Goal: Register for event/course

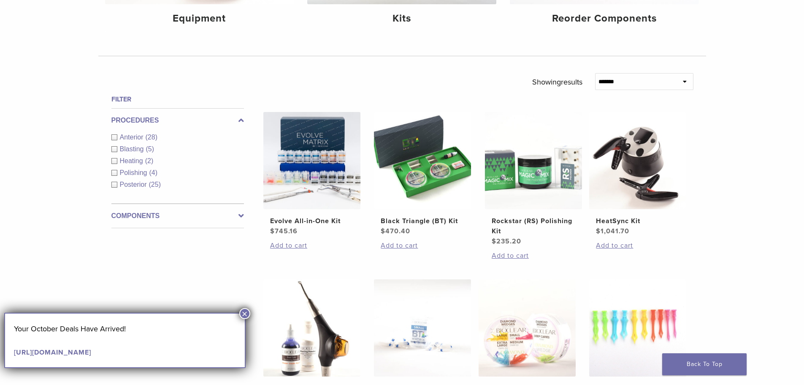
scroll to position [253, 0]
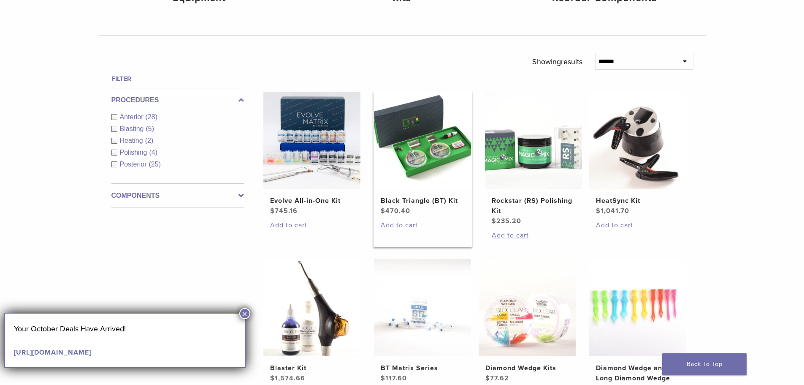
click at [414, 162] on img at bounding box center [422, 140] width 97 height 97
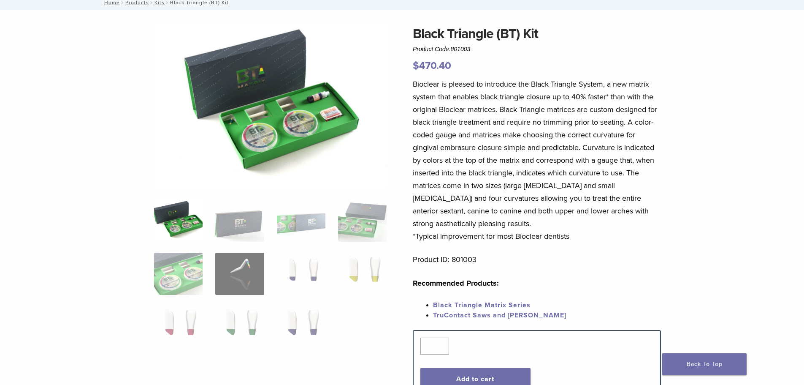
scroll to position [42, 0]
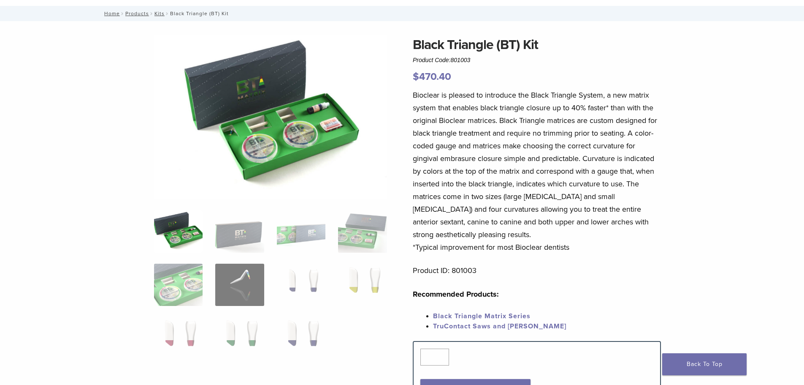
click at [166, 239] on img at bounding box center [178, 231] width 49 height 42
click at [206, 234] on ol at bounding box center [271, 290] width 246 height 160
click at [240, 234] on img at bounding box center [239, 231] width 49 height 42
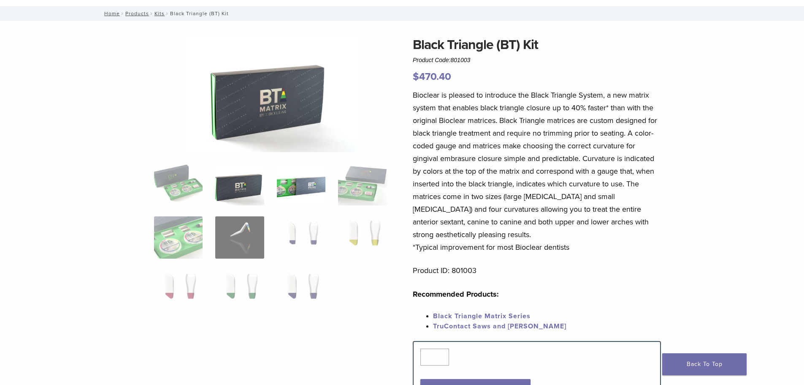
click at [314, 191] on img at bounding box center [301, 184] width 49 height 42
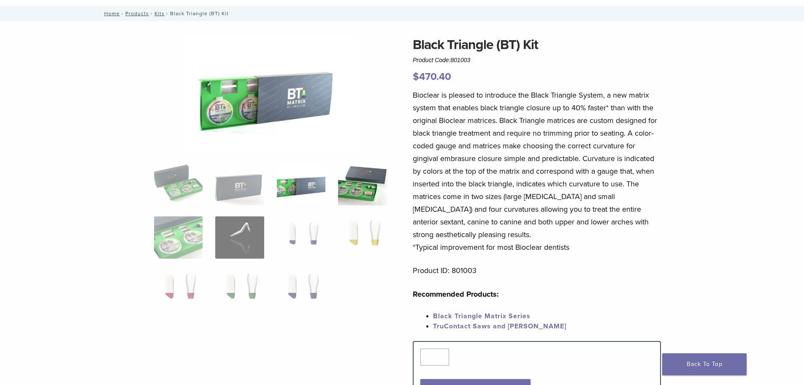
click at [384, 178] on img at bounding box center [362, 184] width 49 height 42
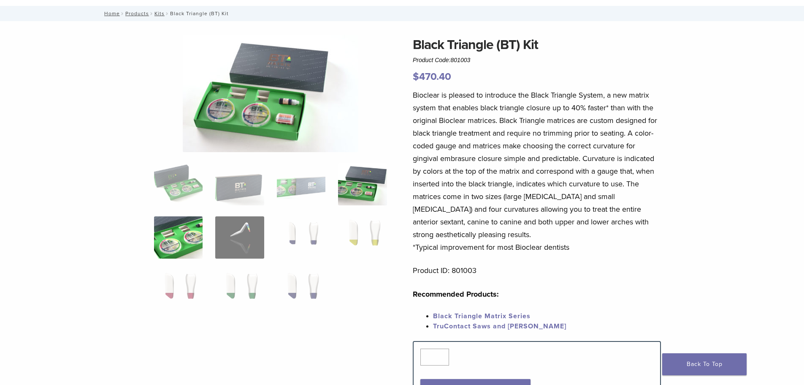
click at [180, 234] on img at bounding box center [178, 237] width 49 height 42
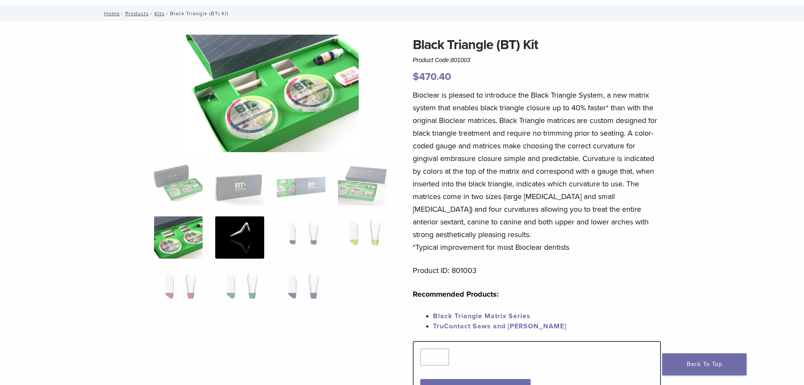
click at [234, 222] on img at bounding box center [239, 237] width 49 height 42
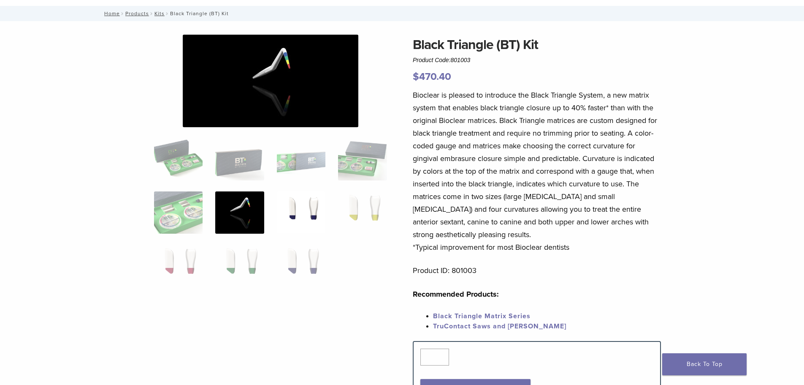
click at [291, 211] on img at bounding box center [301, 212] width 49 height 42
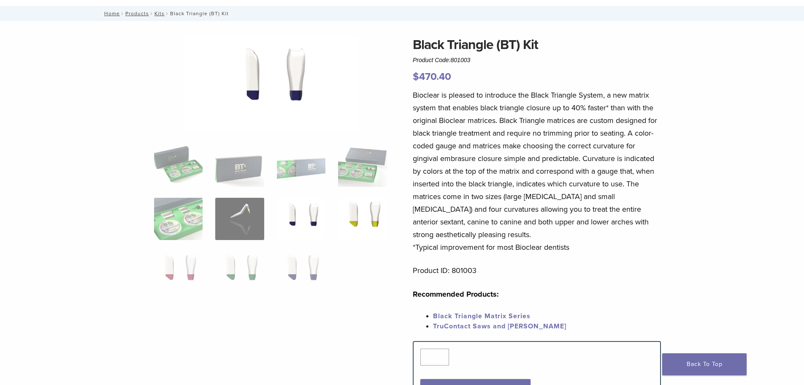
click at [358, 217] on img at bounding box center [362, 219] width 49 height 42
click at [180, 265] on img at bounding box center [178, 272] width 49 height 42
click at [227, 272] on img at bounding box center [239, 272] width 49 height 42
click at [263, 272] on img at bounding box center [239, 272] width 49 height 42
click at [292, 265] on img at bounding box center [301, 272] width 49 height 42
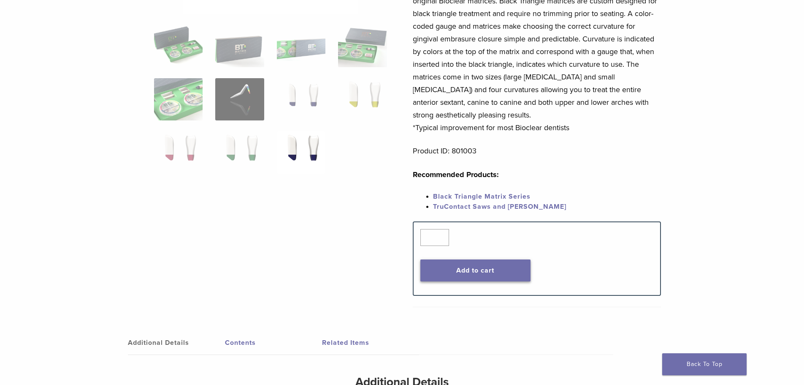
scroll to position [0, 0]
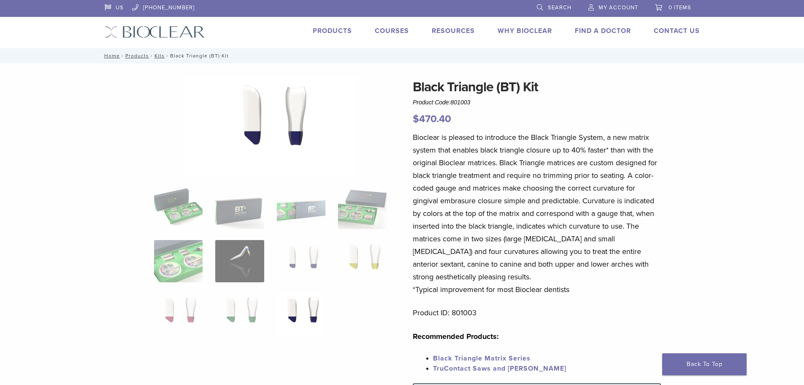
click at [526, 30] on link "Why Bioclear" at bounding box center [525, 31] width 54 height 8
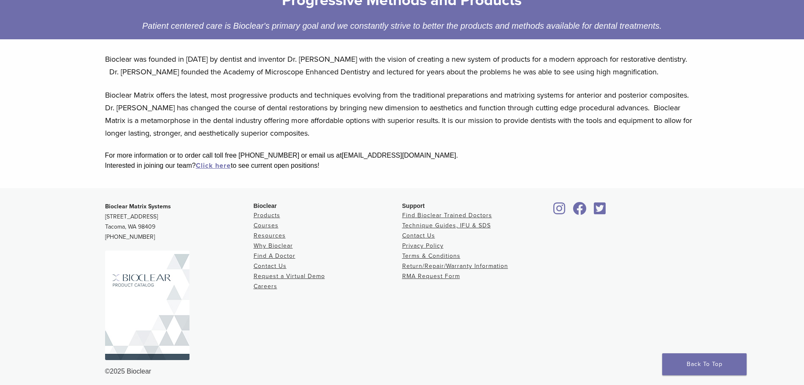
scroll to position [152, 0]
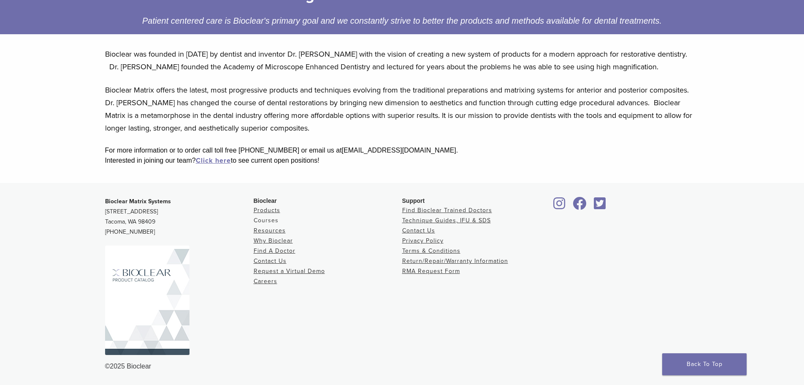
click at [261, 219] on link "Courses" at bounding box center [266, 220] width 25 height 7
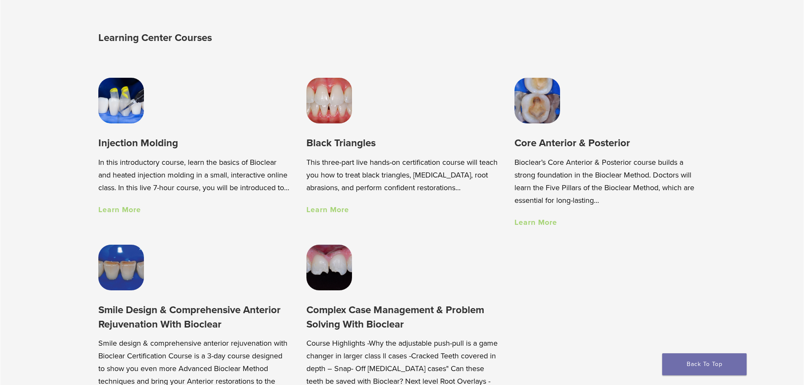
scroll to position [633, 0]
click at [337, 209] on link "Learn More" at bounding box center [328, 208] width 43 height 9
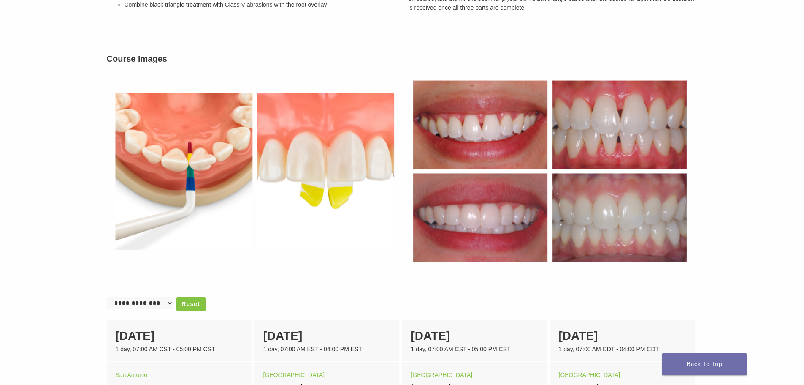
scroll to position [464, 0]
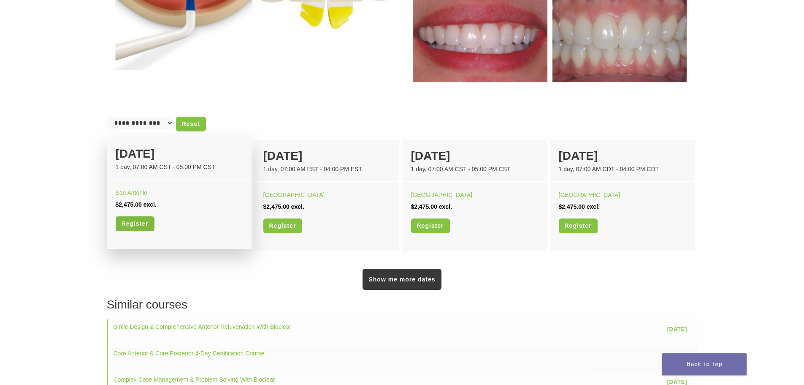
click at [125, 218] on link "Register" at bounding box center [135, 223] width 39 height 15
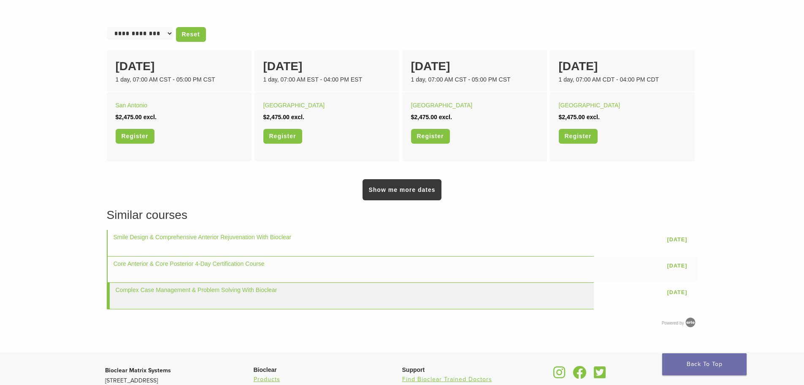
scroll to position [507, 0]
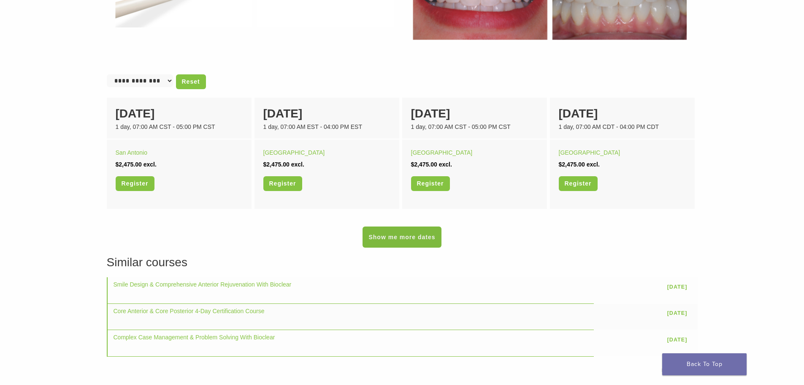
click at [408, 236] on link "Show me more dates" at bounding box center [402, 236] width 79 height 21
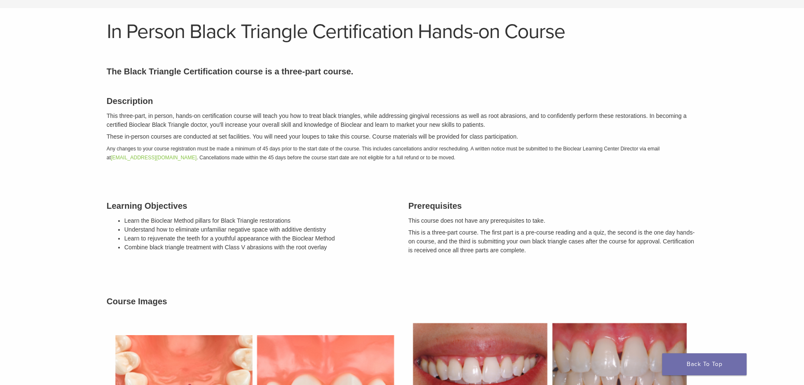
scroll to position [0, 0]
